Goal: Information Seeking & Learning: Learn about a topic

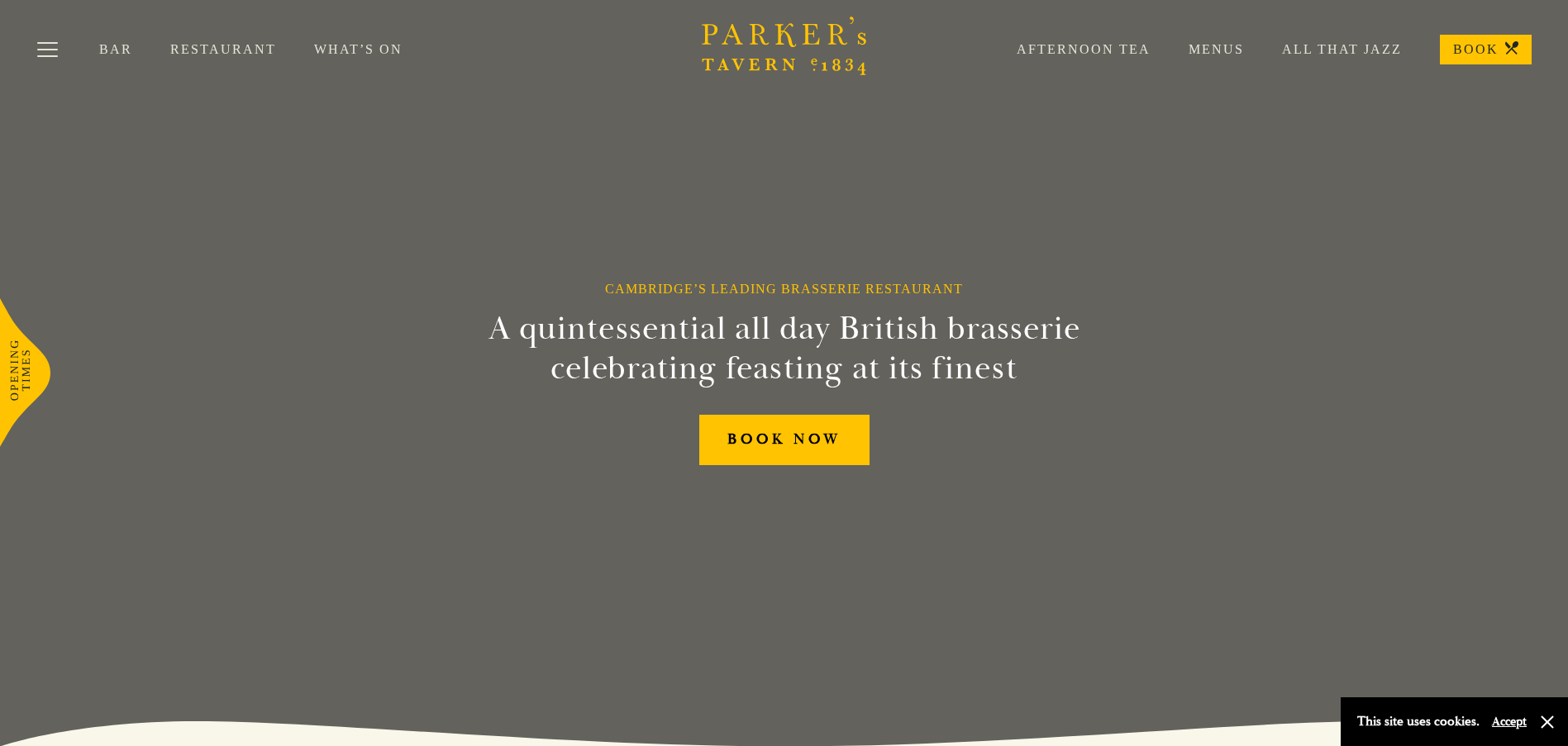
click at [1211, 47] on link "Menus" at bounding box center [1197, 50] width 93 height 17
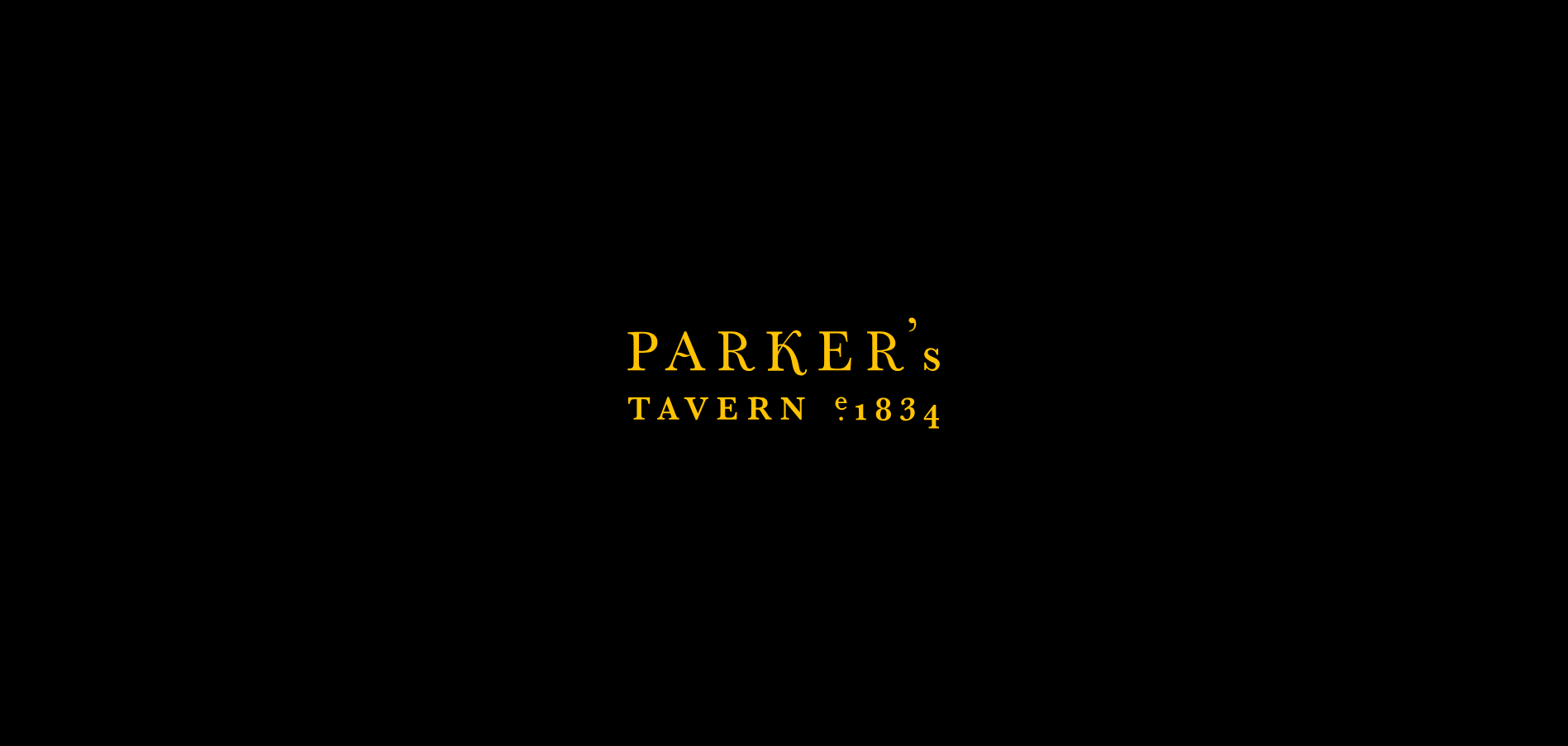
scroll to position [413, 0]
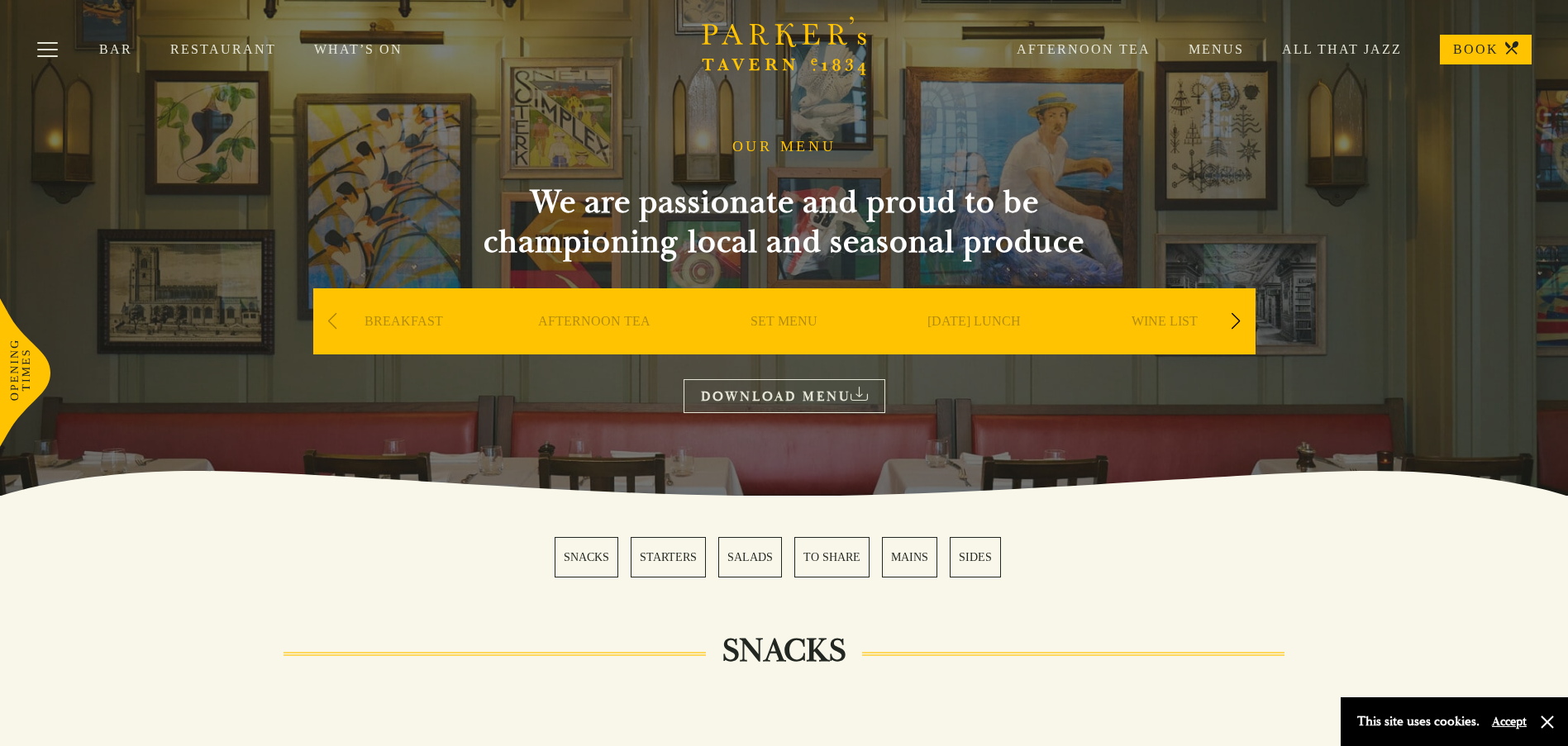
click at [1236, 328] on div "Next slide" at bounding box center [1236, 321] width 22 height 37
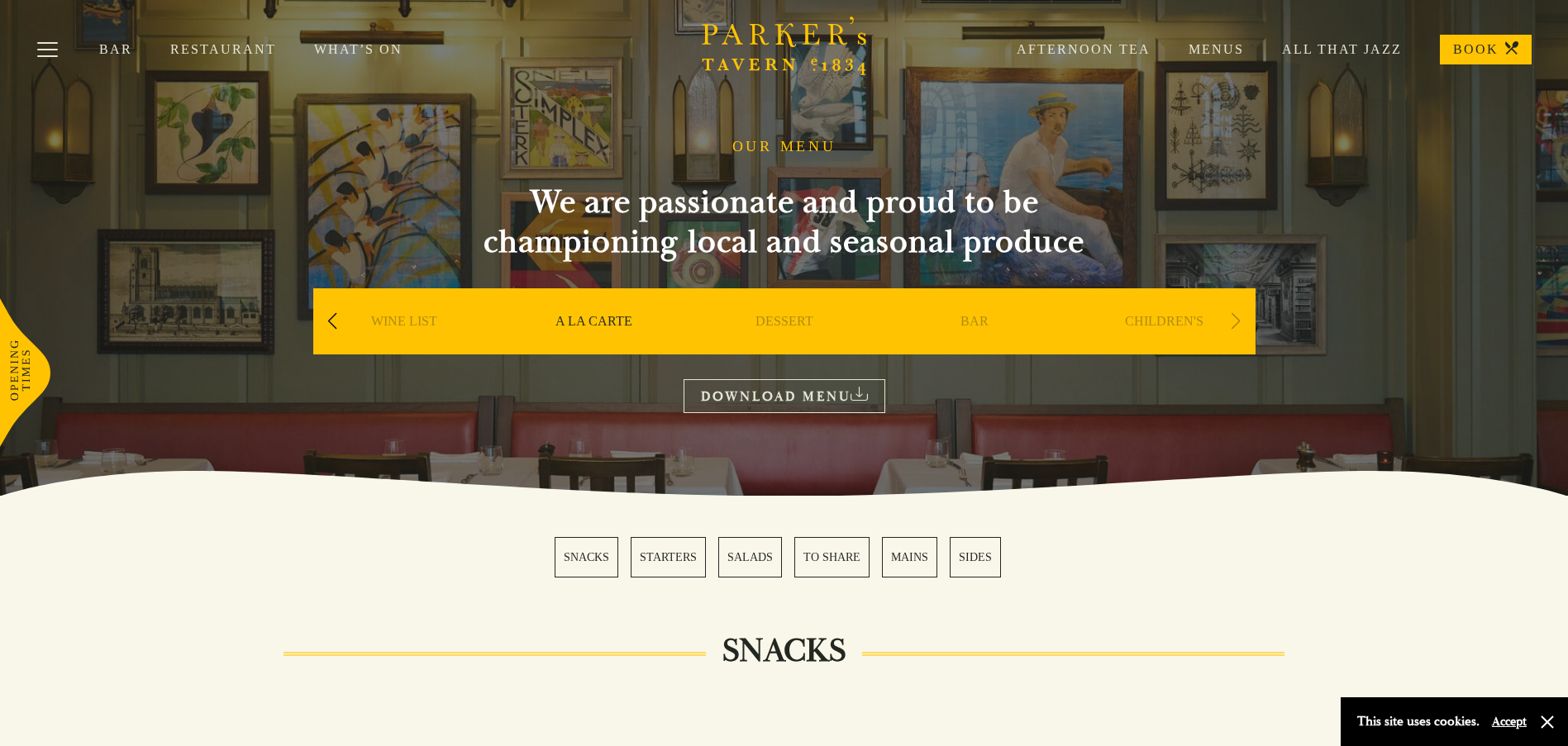
click at [221, 43] on link "Restaurant" at bounding box center [241, 50] width 144 height 17
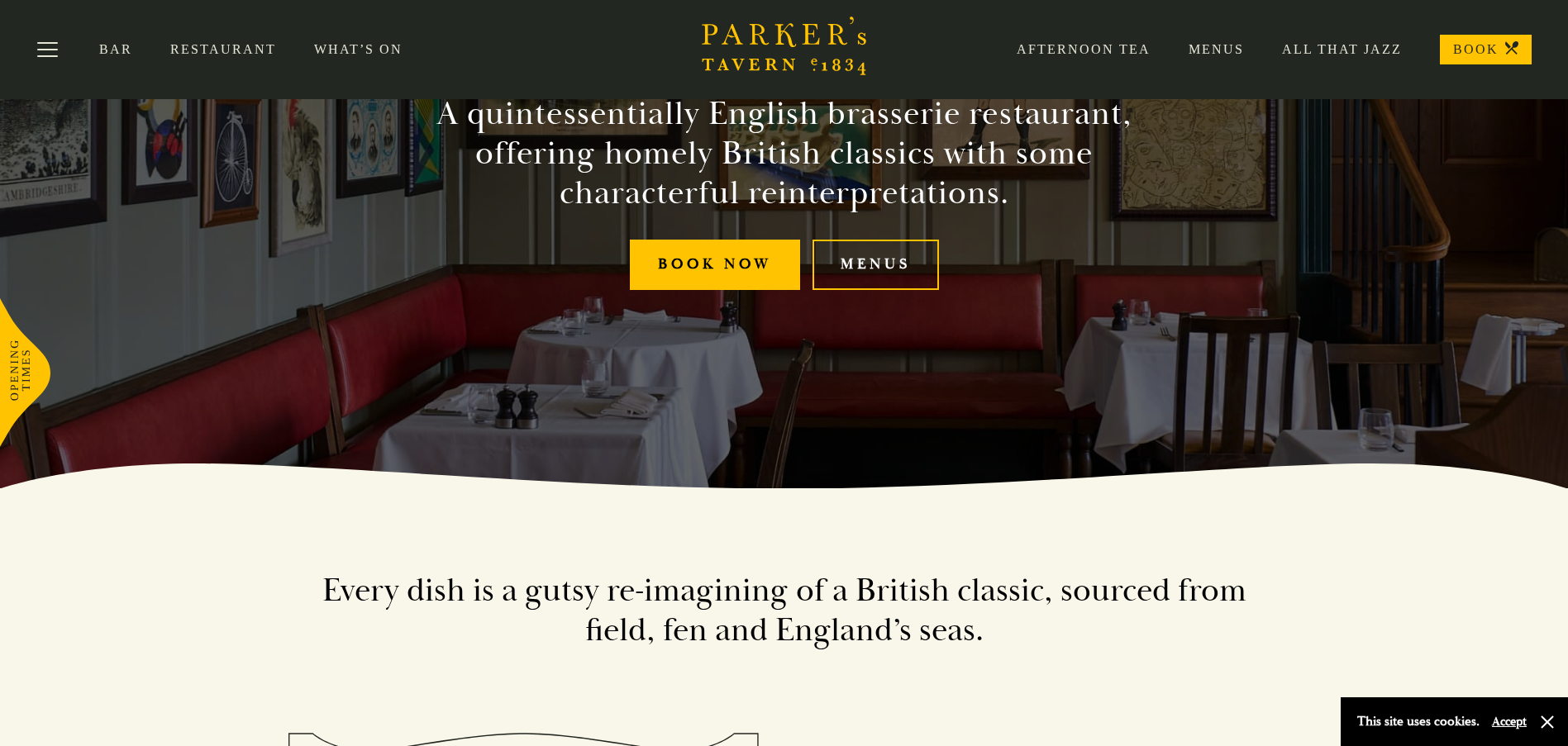
scroll to position [248, 0]
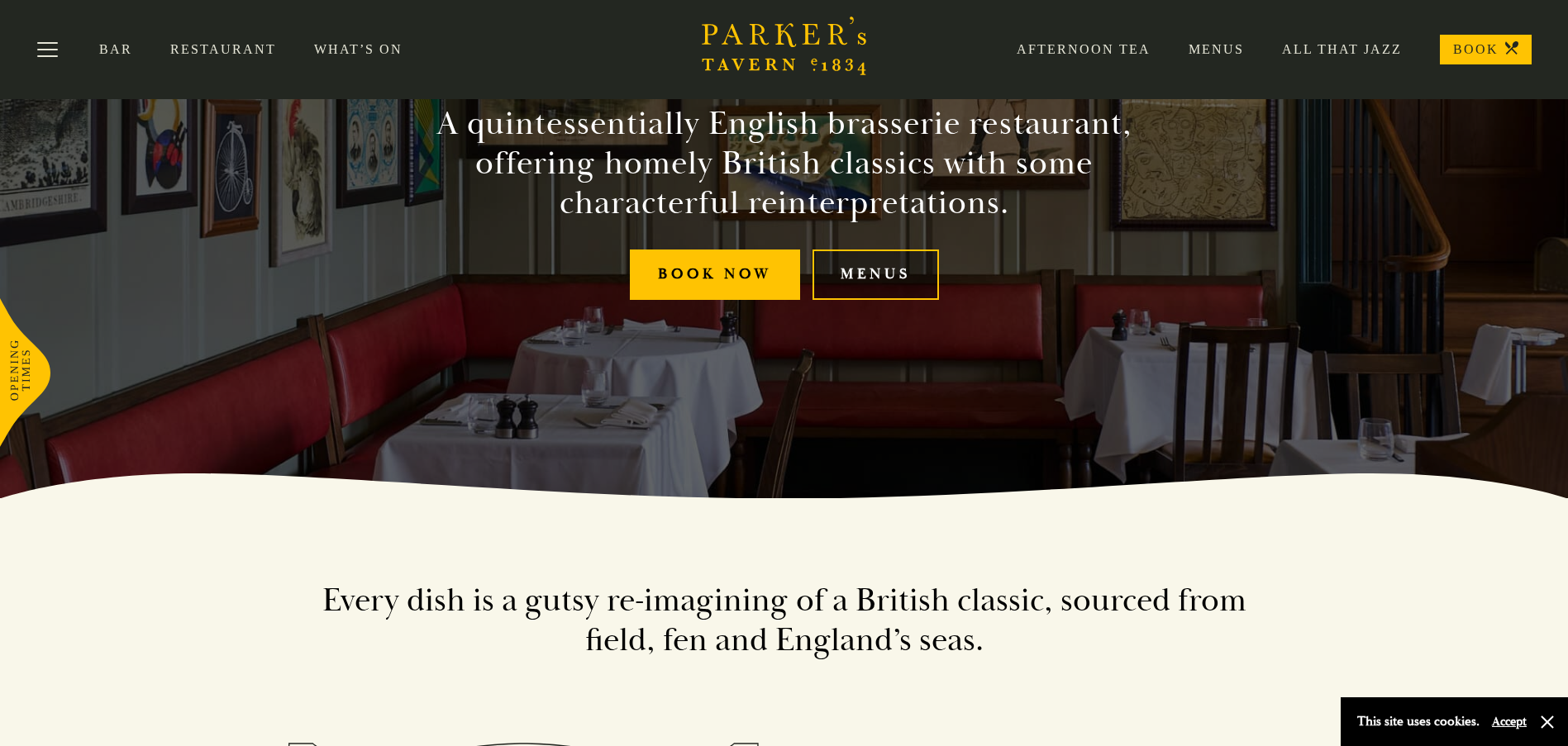
click at [915, 272] on link "Menus" at bounding box center [875, 274] width 126 height 51
